Goal: Task Accomplishment & Management: Manage account settings

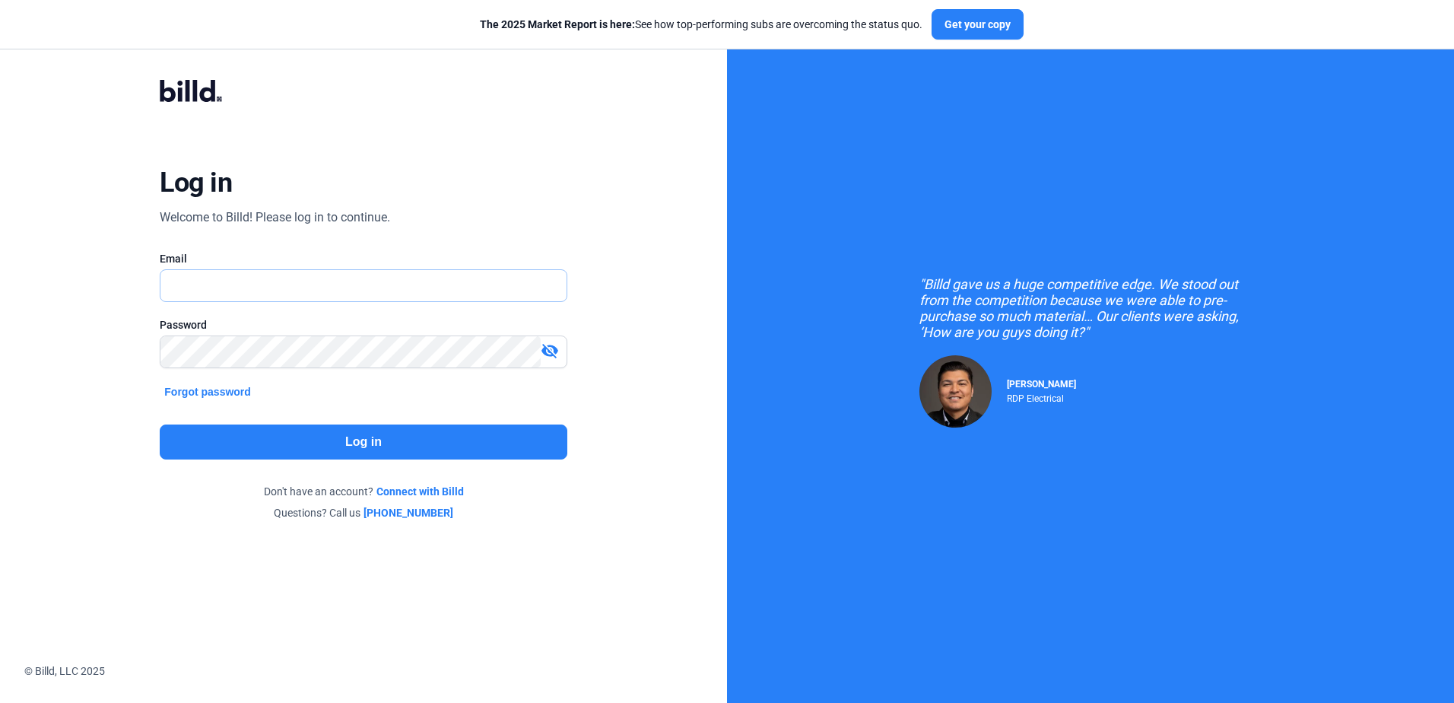
type input "[EMAIL_ADDRESS][DOMAIN_NAME]"
click at [354, 437] on button "Log in" at bounding box center [363, 441] width 407 height 35
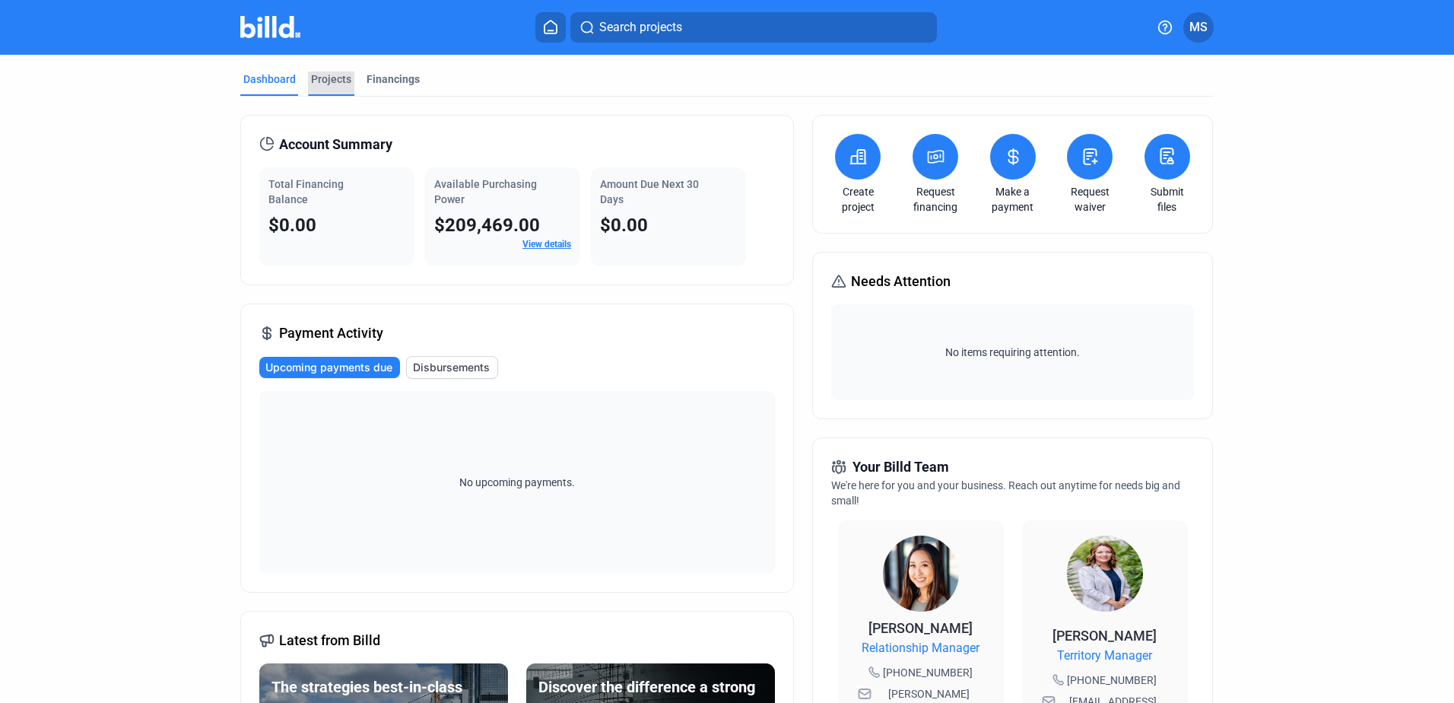
click at [323, 78] on div "Projects" at bounding box center [331, 79] width 40 height 15
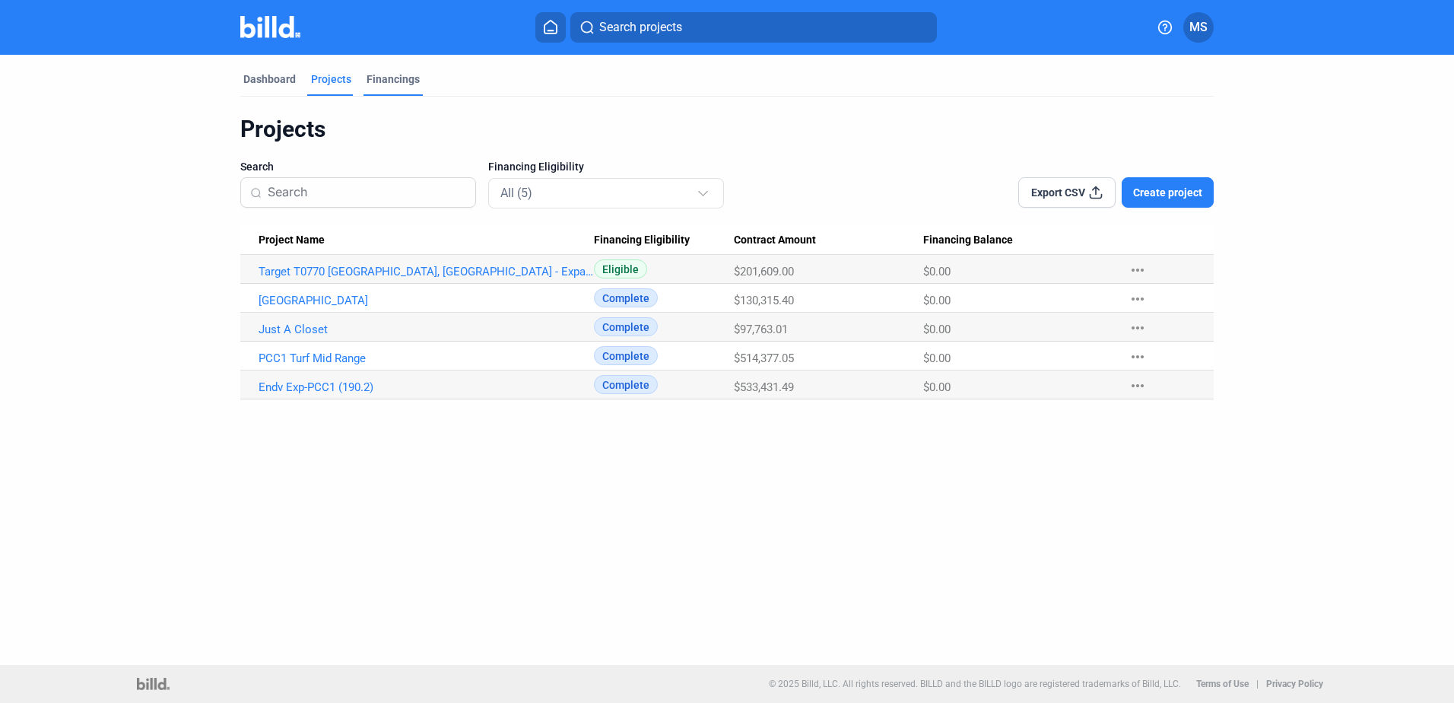
click at [380, 75] on div "Financings" at bounding box center [393, 79] width 53 height 15
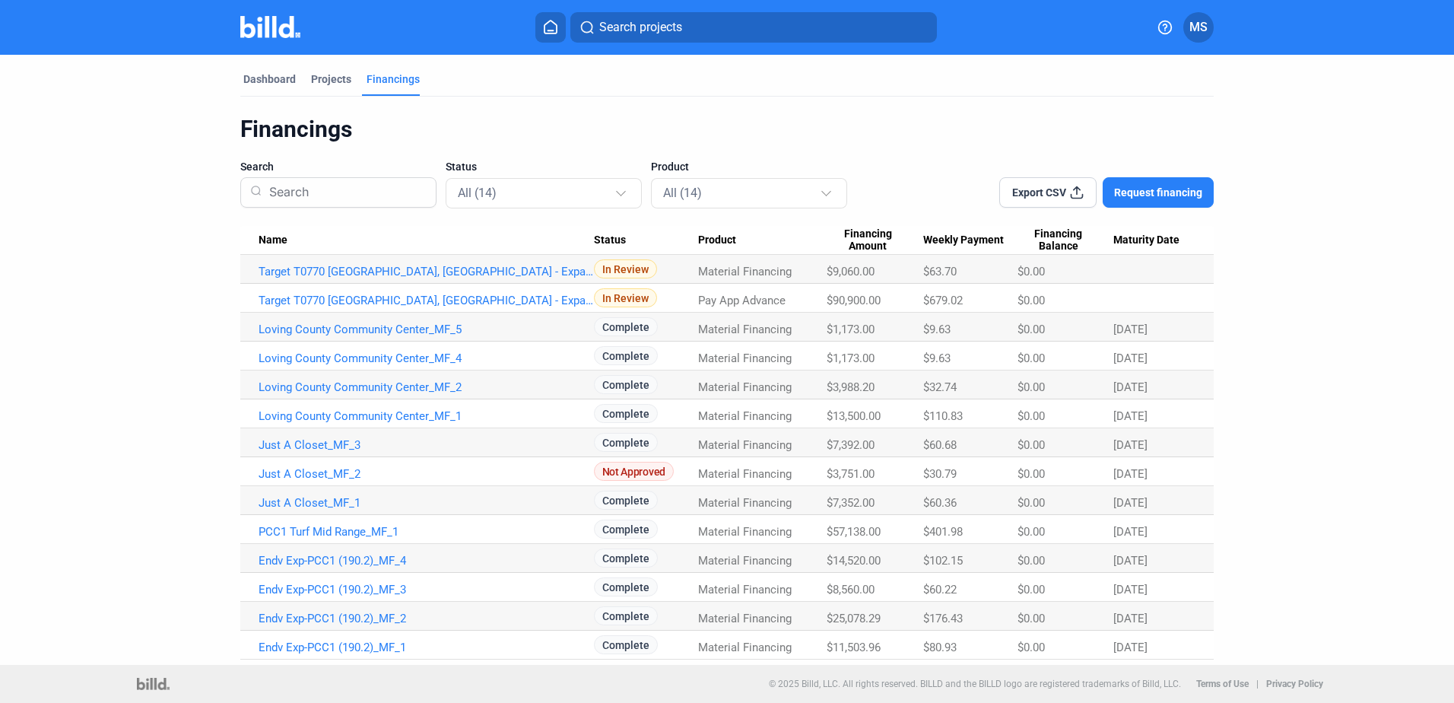
click at [1193, 29] on span "MS" at bounding box center [1199, 27] width 18 height 18
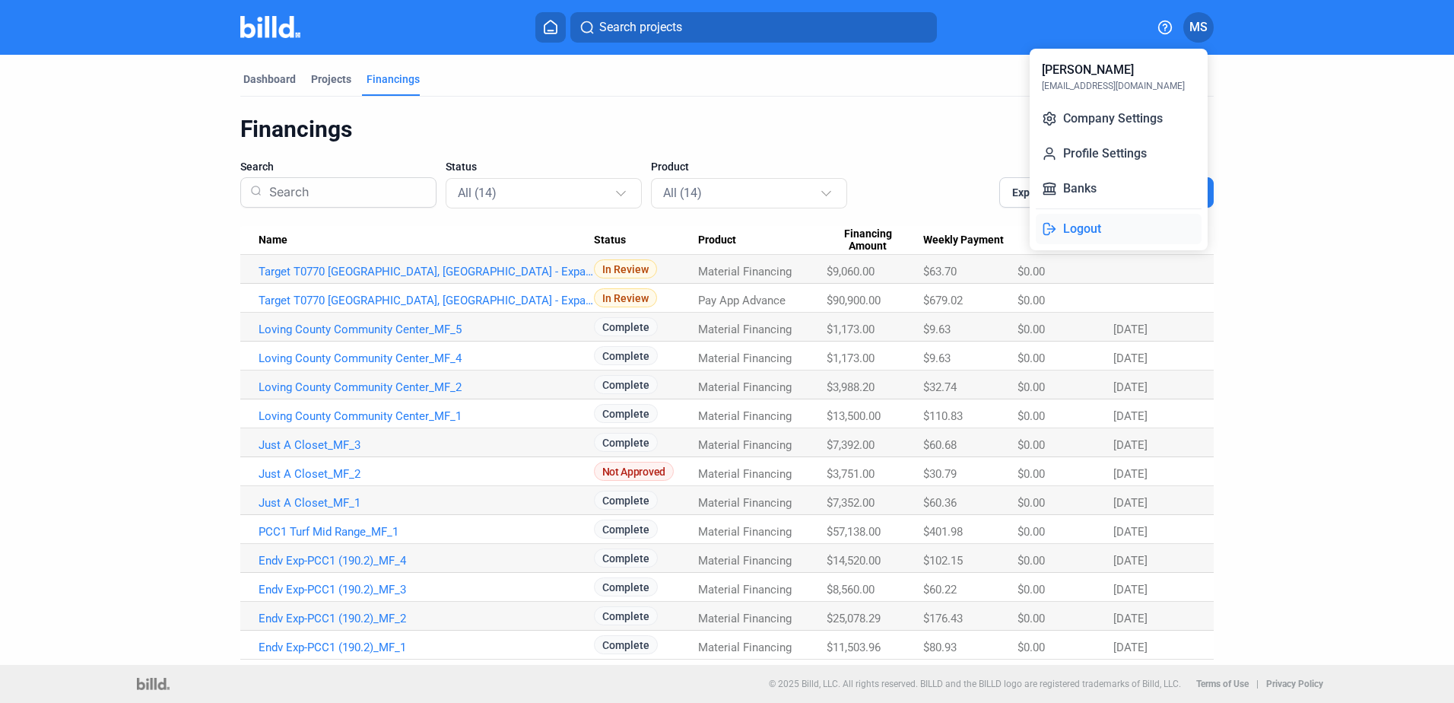
click at [1091, 233] on button "Logout" at bounding box center [1119, 229] width 166 height 30
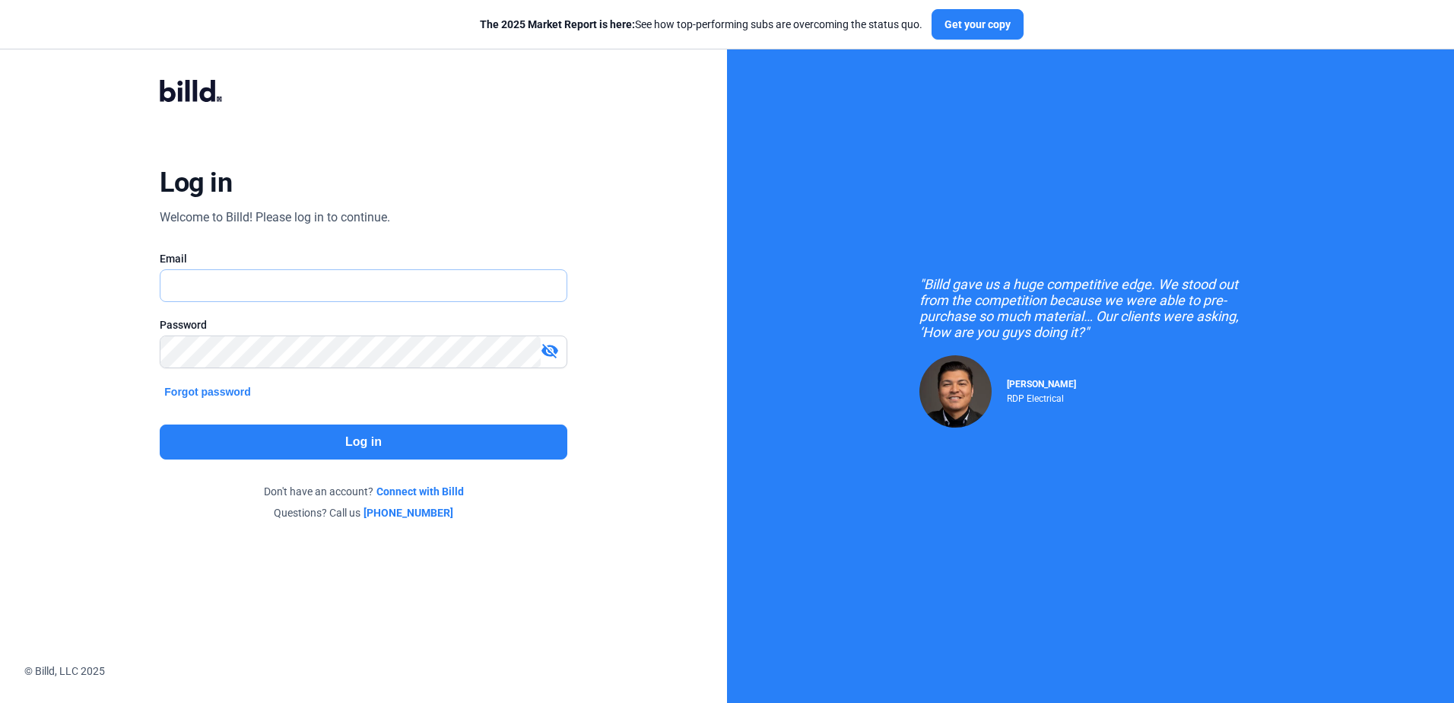
type input "[EMAIL_ADDRESS][DOMAIN_NAME]"
